Goal: Download file/media

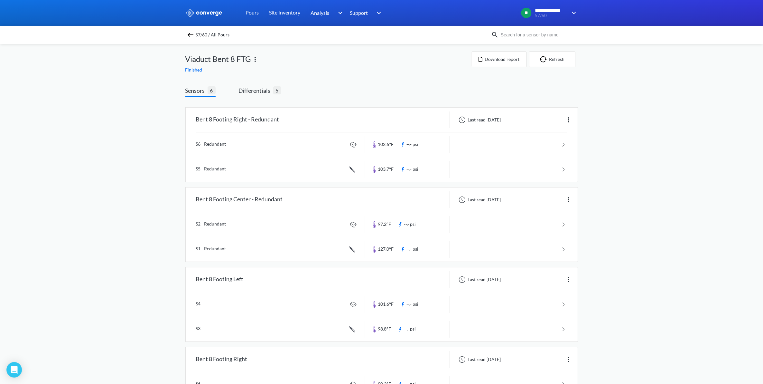
click at [189, 32] on div "57/60 / All Pours" at bounding box center [338, 34] width 306 height 9
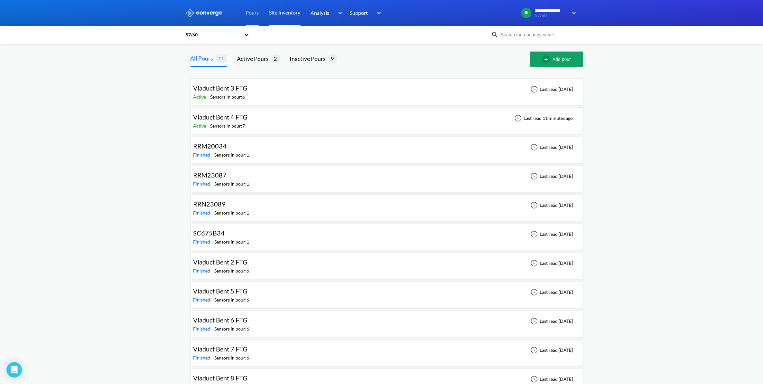
click at [283, 13] on link "Site Inventory" at bounding box center [284, 13] width 31 height 26
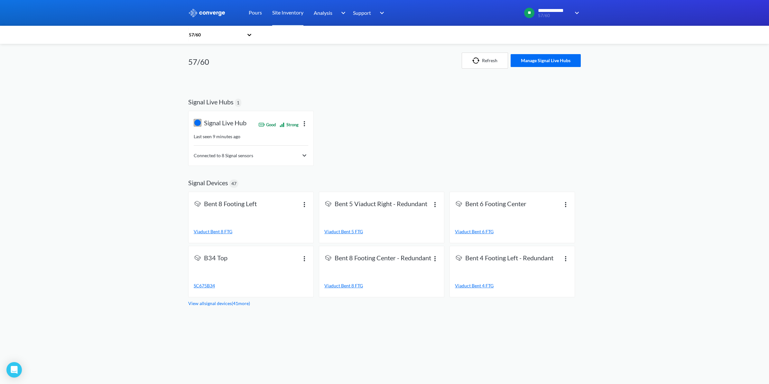
click at [263, 14] on div "Pours" at bounding box center [255, 13] width 23 height 26
click at [254, 9] on link "Pours" at bounding box center [255, 13] width 13 height 26
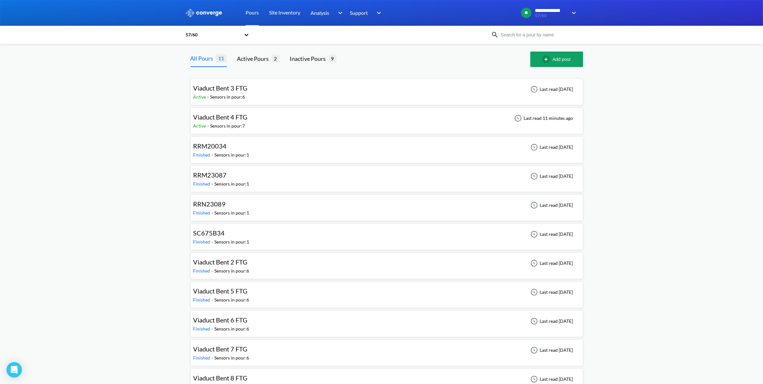
click at [290, 122] on div "Viaduct Bent 4 FTG Active - Sensors in pour: 7 Last read 11 minutes ago" at bounding box center [386, 120] width 387 height 21
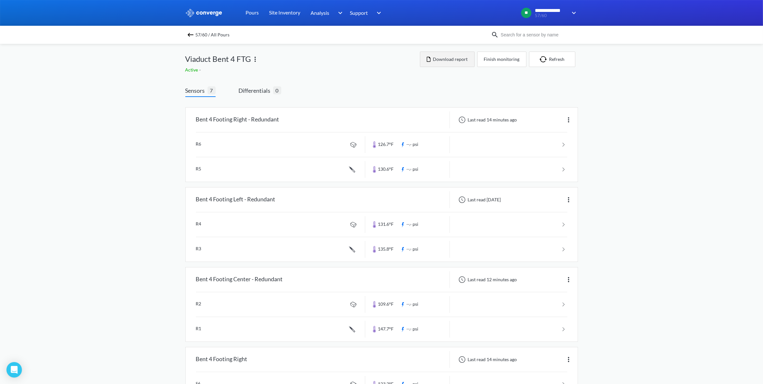
click at [462, 60] on button "Download report" at bounding box center [447, 58] width 55 height 15
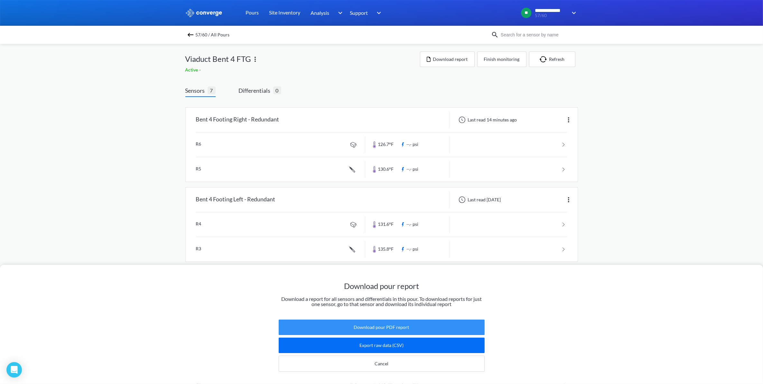
click at [420, 319] on button "Download pour PDF report" at bounding box center [382, 326] width 206 height 15
